Goal: Transaction & Acquisition: Purchase product/service

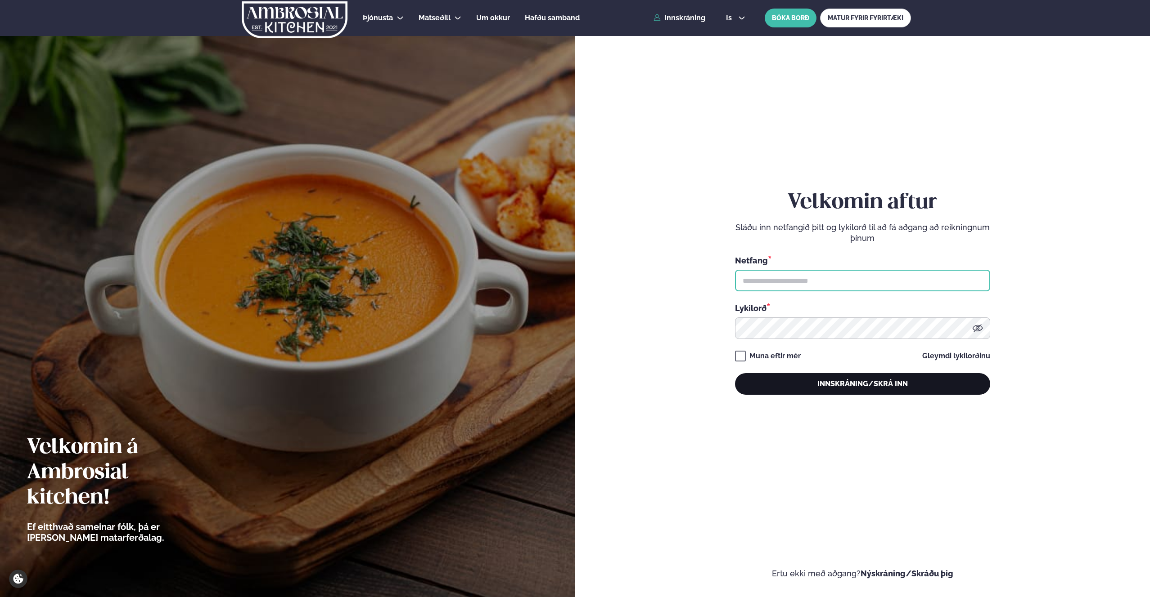
type input "**********"
click at [834, 383] on button "Innskráning/Skrá inn" at bounding box center [862, 384] width 255 height 22
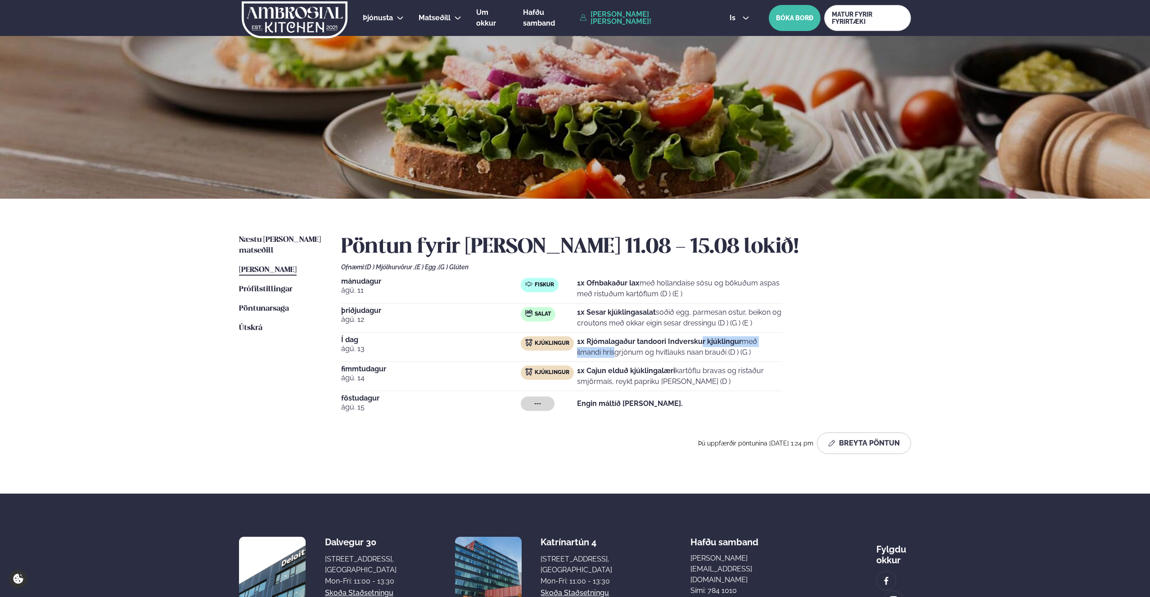
drag, startPoint x: 776, startPoint y: 339, endPoint x: 701, endPoint y: 339, distance: 74.7
click at [701, 339] on p "1x Rjómalagaður tandoori Indverskur kjúklingur með ilmandi hrísgrjónum og hvítl…" at bounding box center [679, 348] width 205 height 22
drag, startPoint x: 734, startPoint y: 342, endPoint x: 746, endPoint y: 343, distance: 12.2
click at [734, 343] on strong "1x Rjómalagaður tandoori Indverskur kjúklingur" at bounding box center [659, 341] width 165 height 9
drag, startPoint x: 747, startPoint y: 350, endPoint x: 586, endPoint y: 345, distance: 161.2
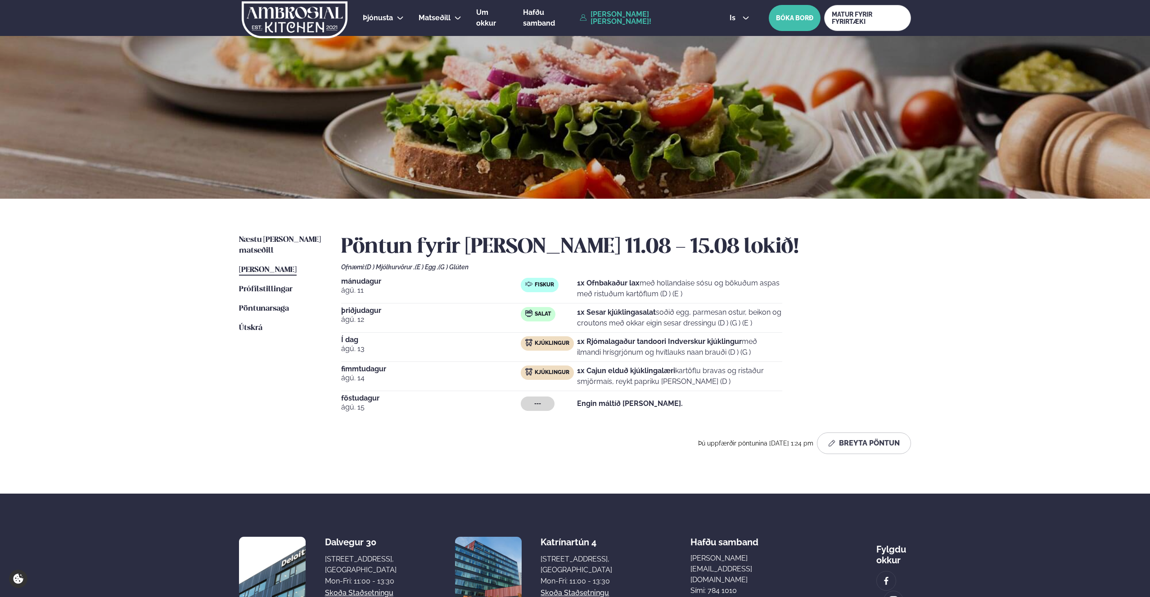
click at [586, 345] on p "1x Rjómalagaður tandoori Indverskur kjúklingur með ilmandi hrísgrjónum og hvítl…" at bounding box center [679, 348] width 205 height 22
click at [784, 346] on div "[DATE] Fiskur 1x Ofnbakaður lax með hollandaise sósu og bökuðum aspas með ristu…" at bounding box center [626, 347] width 570 height 139
